Goal: Information Seeking & Learning: Learn about a topic

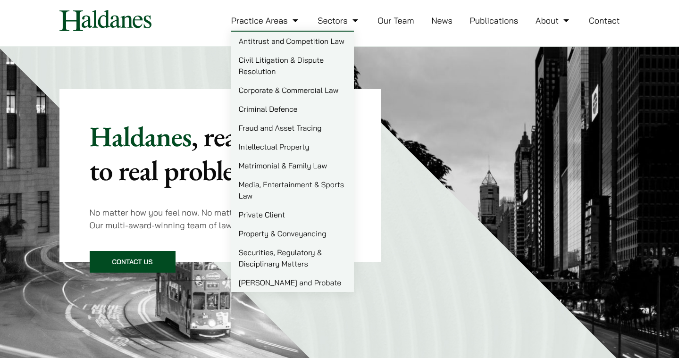
scroll to position [27, 0]
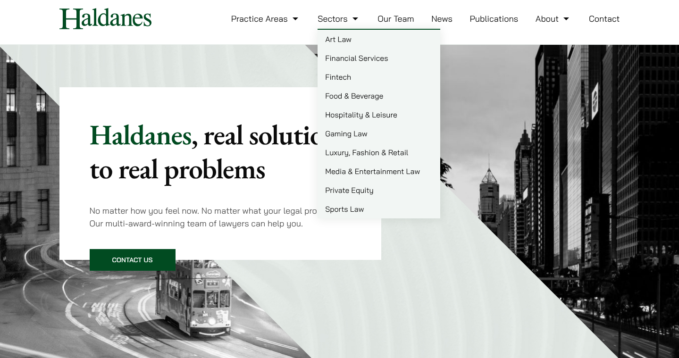
click at [380, 22] on link "Our Team" at bounding box center [396, 18] width 36 height 11
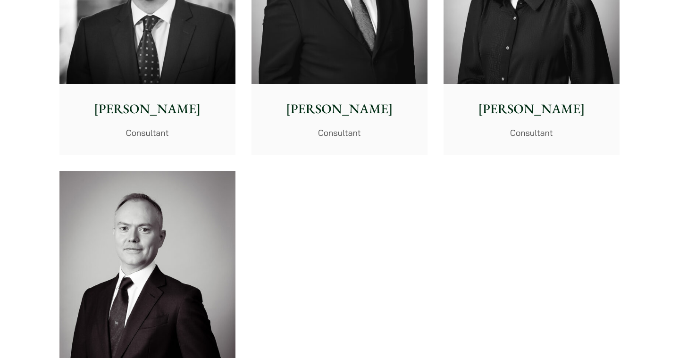
scroll to position [4749, 0]
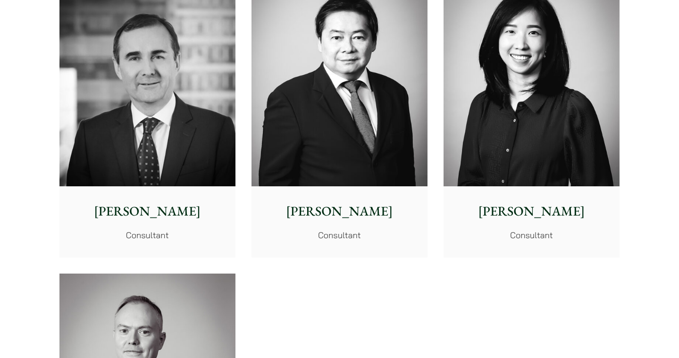
click at [173, 211] on p "David Hoare" at bounding box center [147, 212] width 161 height 20
click at [353, 229] on p "Consultant" at bounding box center [339, 235] width 161 height 13
click at [531, 224] on div "Emma Fok Consultant" at bounding box center [532, 221] width 176 height 70
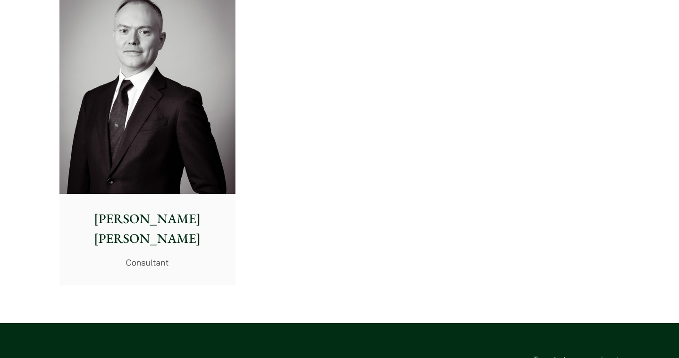
scroll to position [5071, 0]
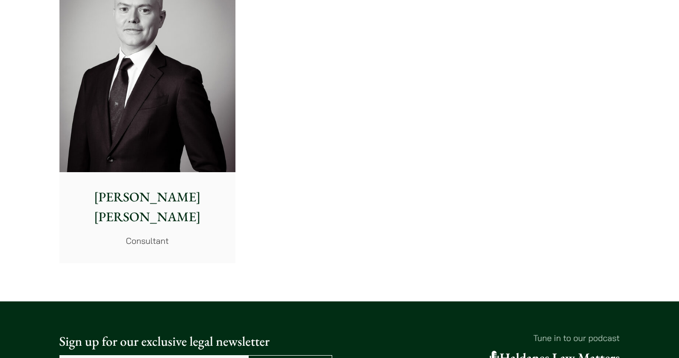
click at [136, 169] on img at bounding box center [147, 62] width 176 height 220
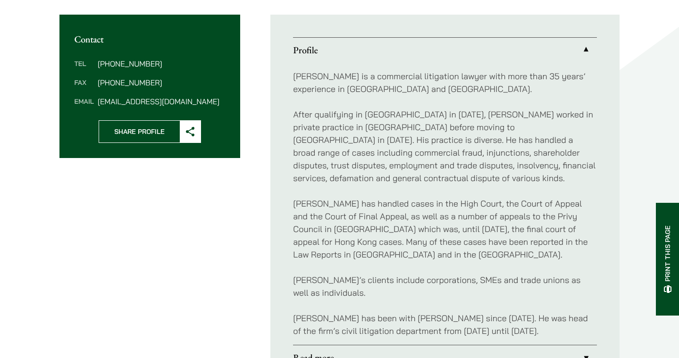
scroll to position [425, 0]
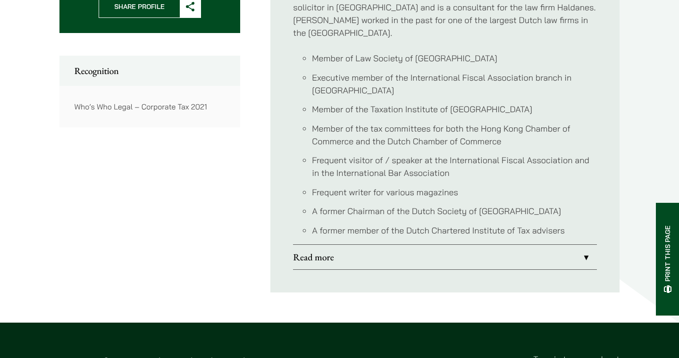
scroll to position [502, 0]
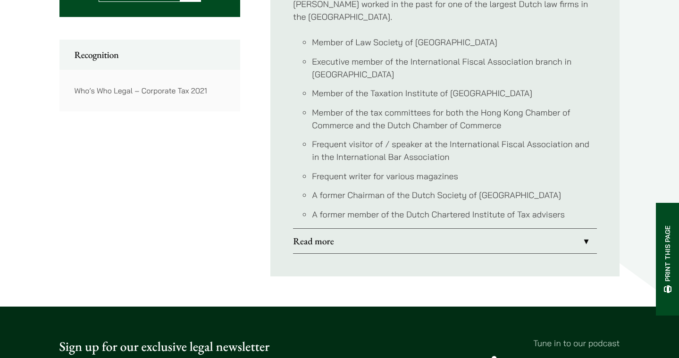
click at [407, 229] on link "Read more" at bounding box center [445, 241] width 304 height 25
